Goal: Check status: Check status

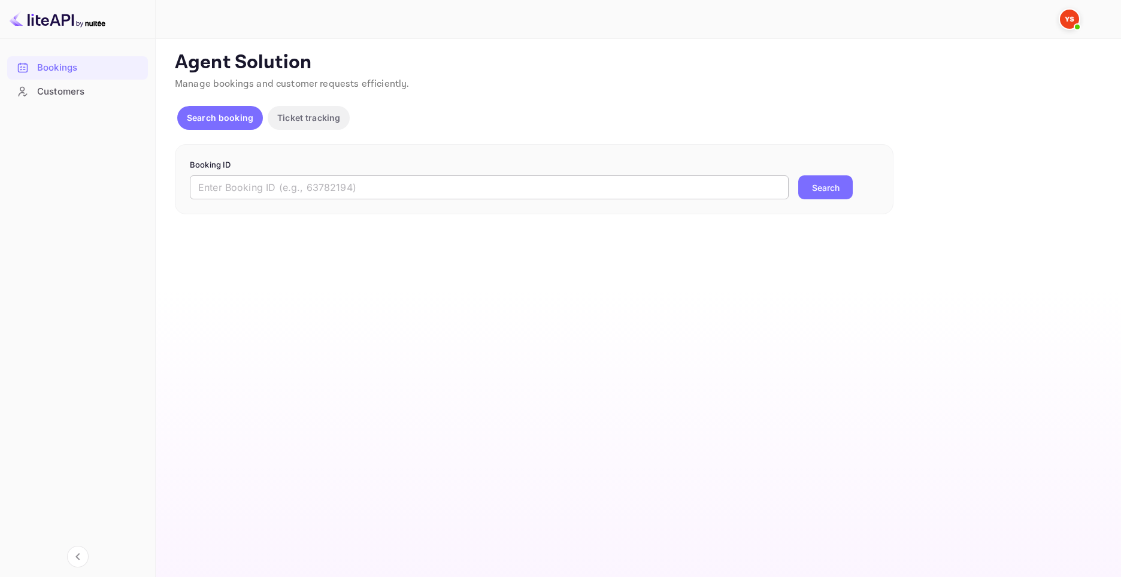
click at [349, 185] on input "text" at bounding box center [489, 187] width 599 height 24
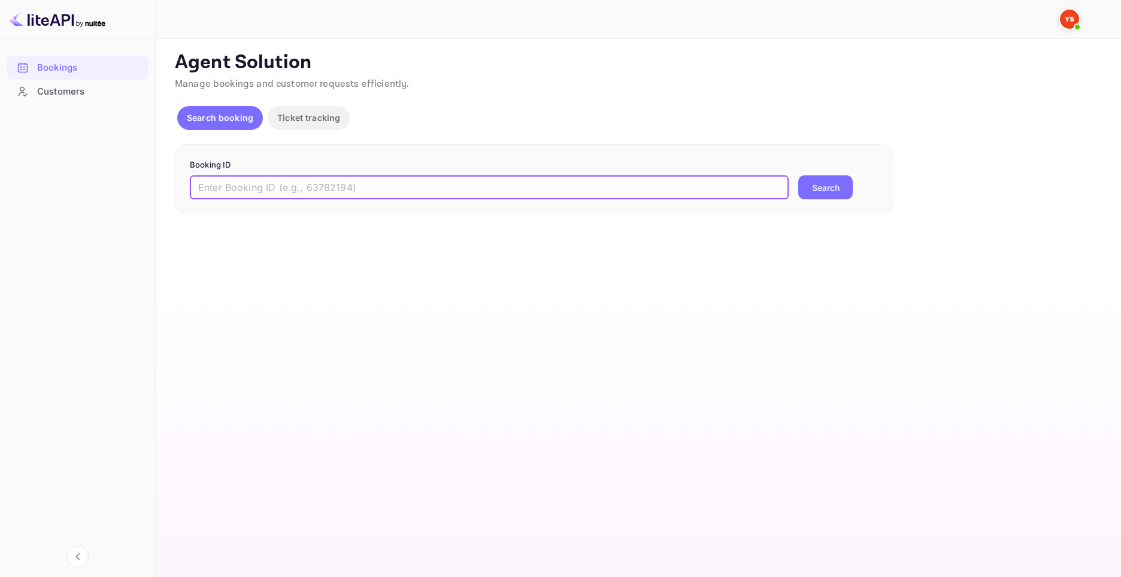
paste input "9594353"
type input "9594353"
click at [823, 181] on button "Search" at bounding box center [825, 187] width 54 height 24
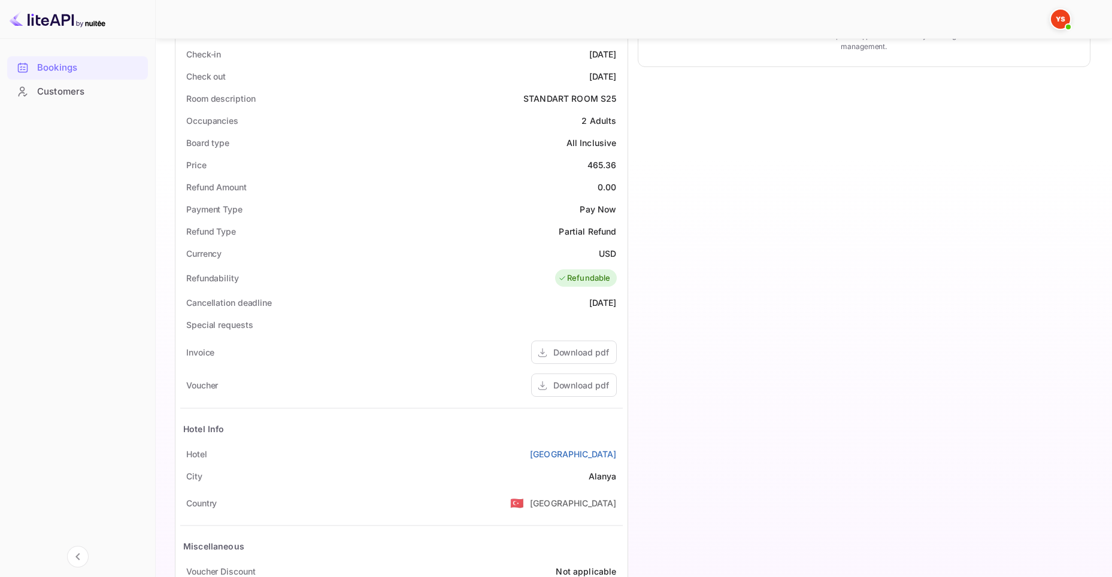
scroll to position [387, 0]
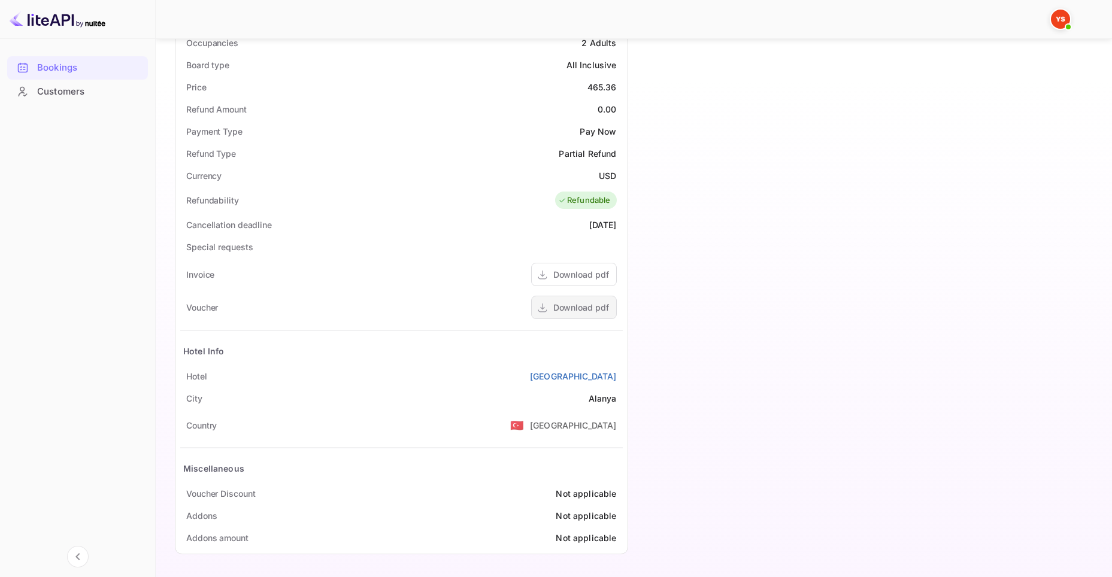
click at [548, 301] on div "Download pdf" at bounding box center [574, 307] width 86 height 23
